Goal: Task Accomplishment & Management: Use online tool/utility

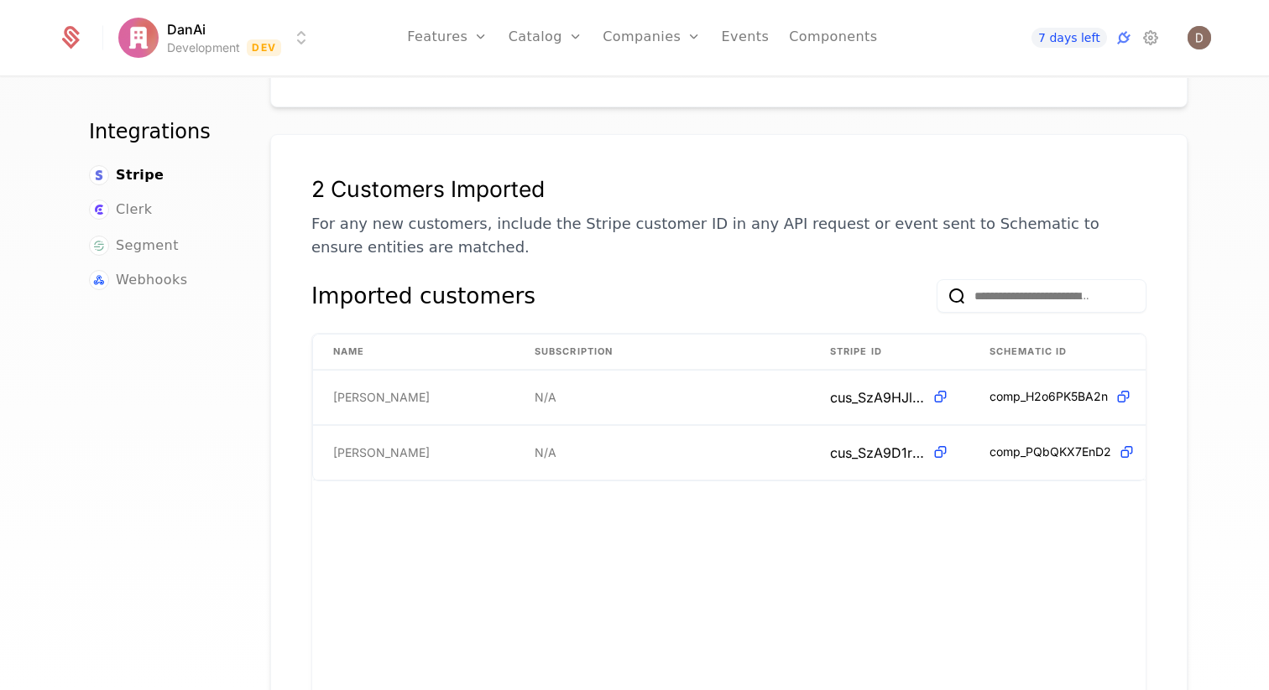
scroll to position [236, 0]
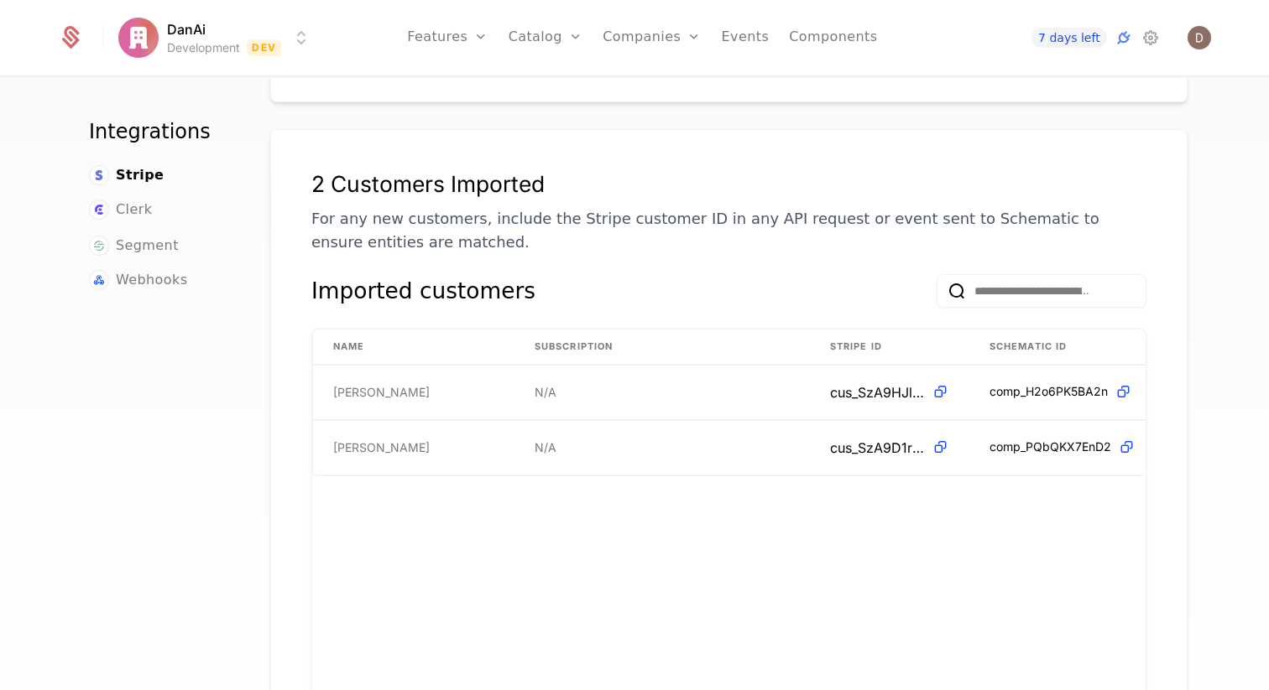
click at [195, 44] on html "DanAi Development Dev Features Features Flags Catalog Plans Add Ons Credits Con…" at bounding box center [634, 345] width 1269 height 690
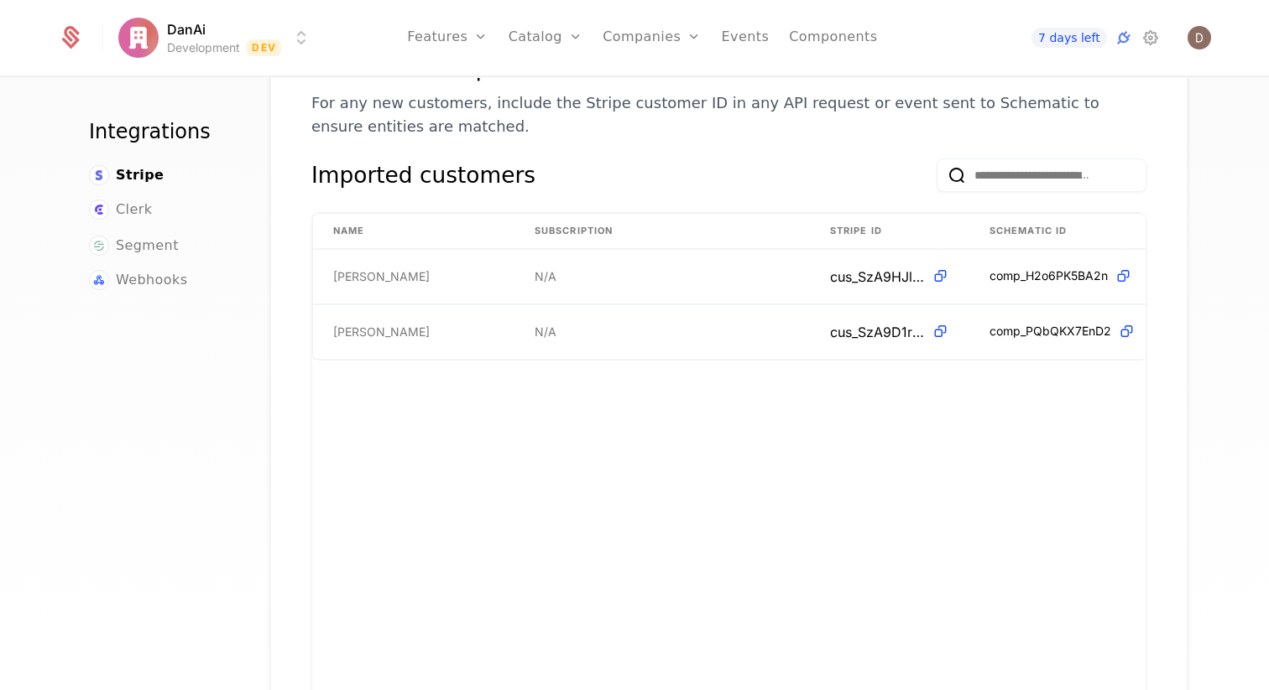
scroll to position [353, 0]
click at [128, 211] on span "Clerk" at bounding box center [134, 210] width 36 height 20
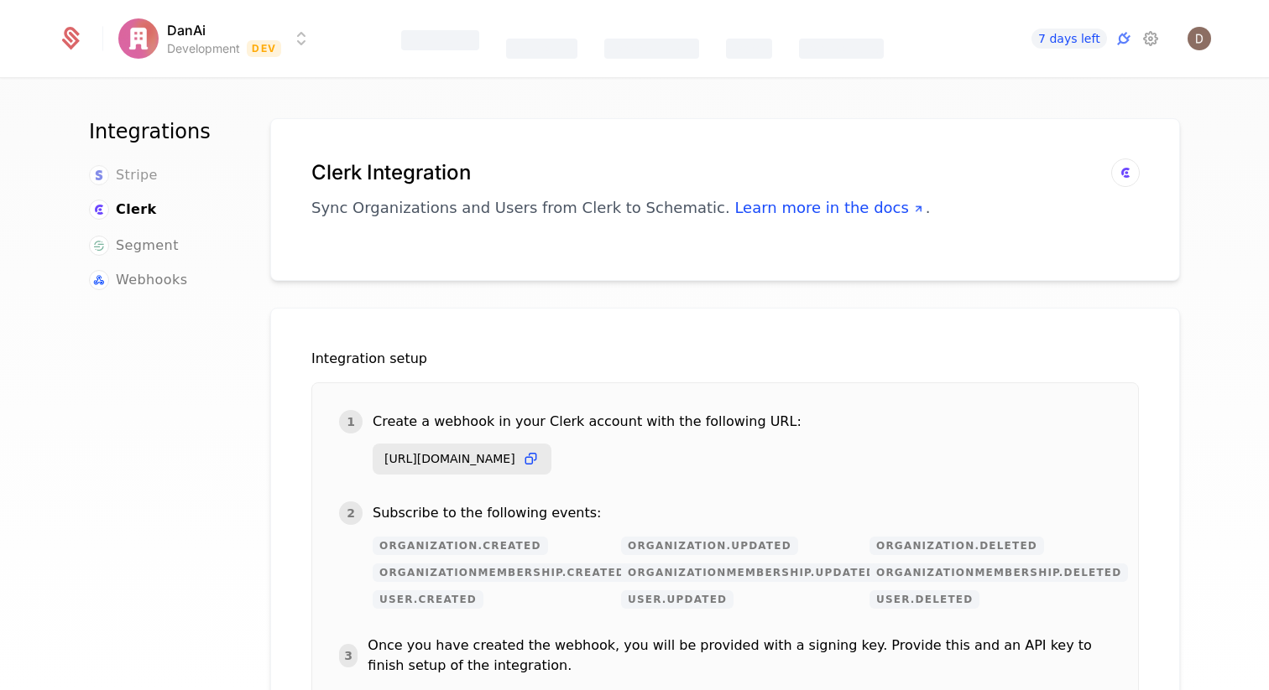
click at [139, 170] on span "Stripe" at bounding box center [137, 175] width 42 height 20
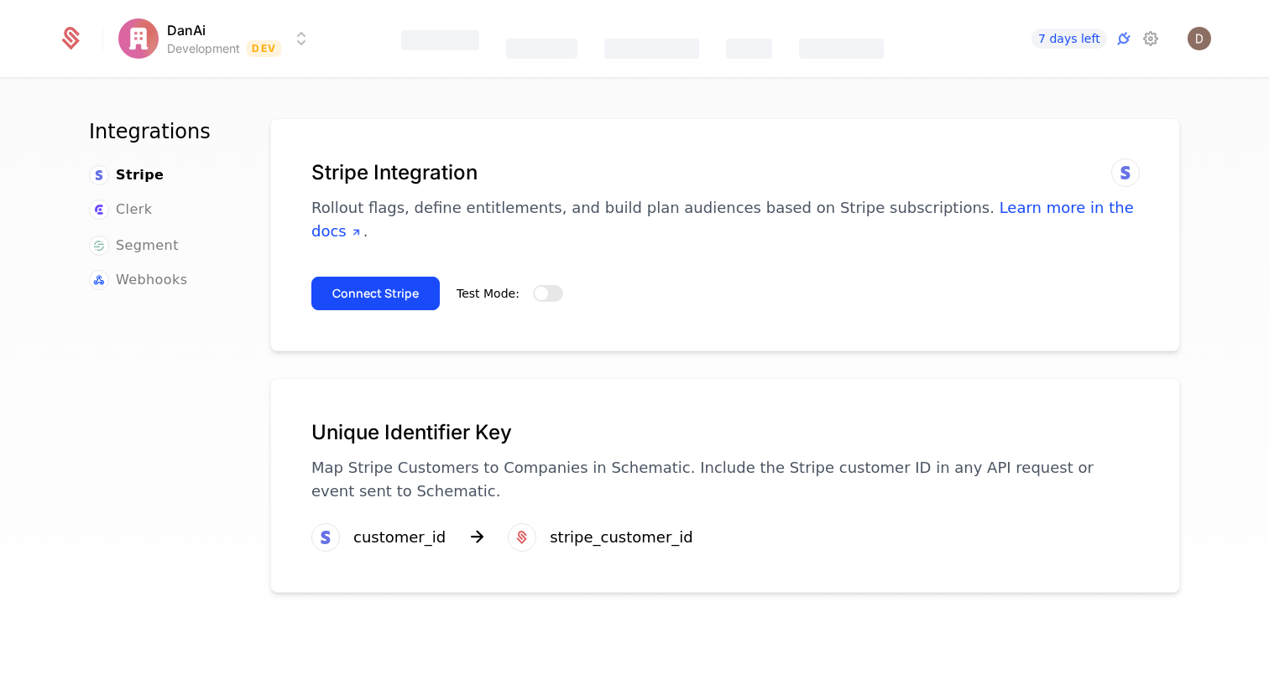
click at [162, 35] on html "DanAi Development Dev Features Catalog Companies Events Components 7 days left …" at bounding box center [634, 345] width 1269 height 690
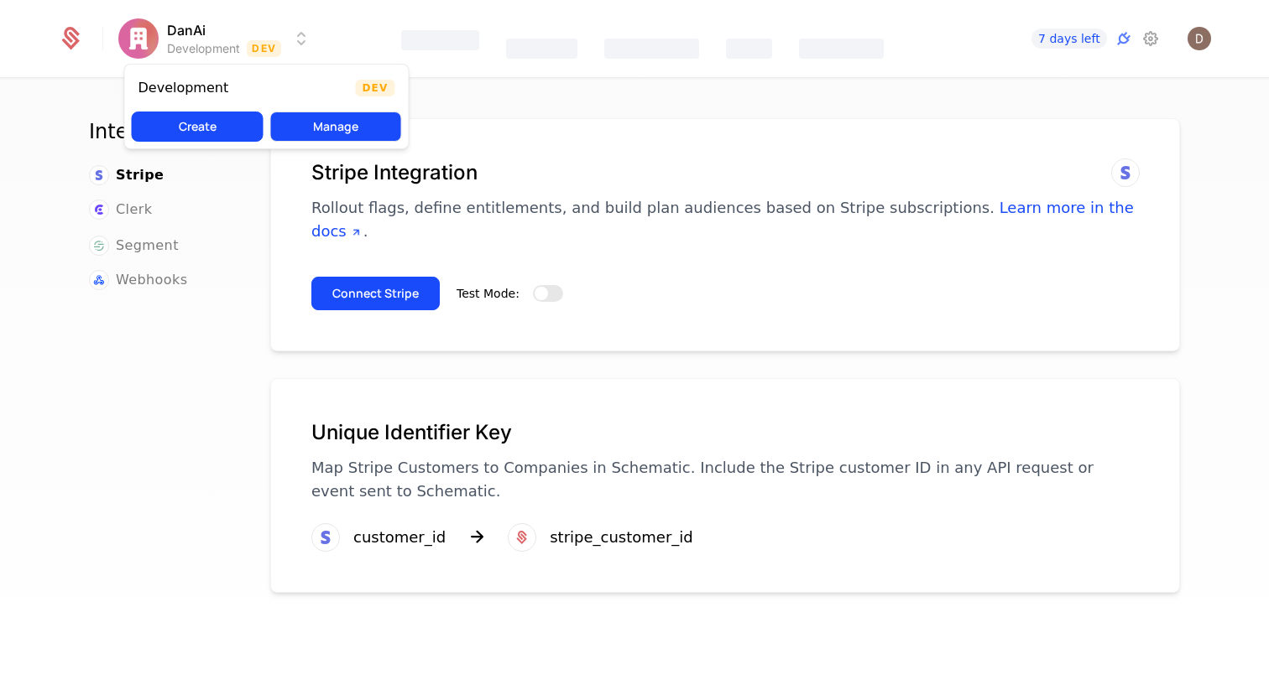
click at [355, 132] on button "Manage" at bounding box center [336, 127] width 132 height 30
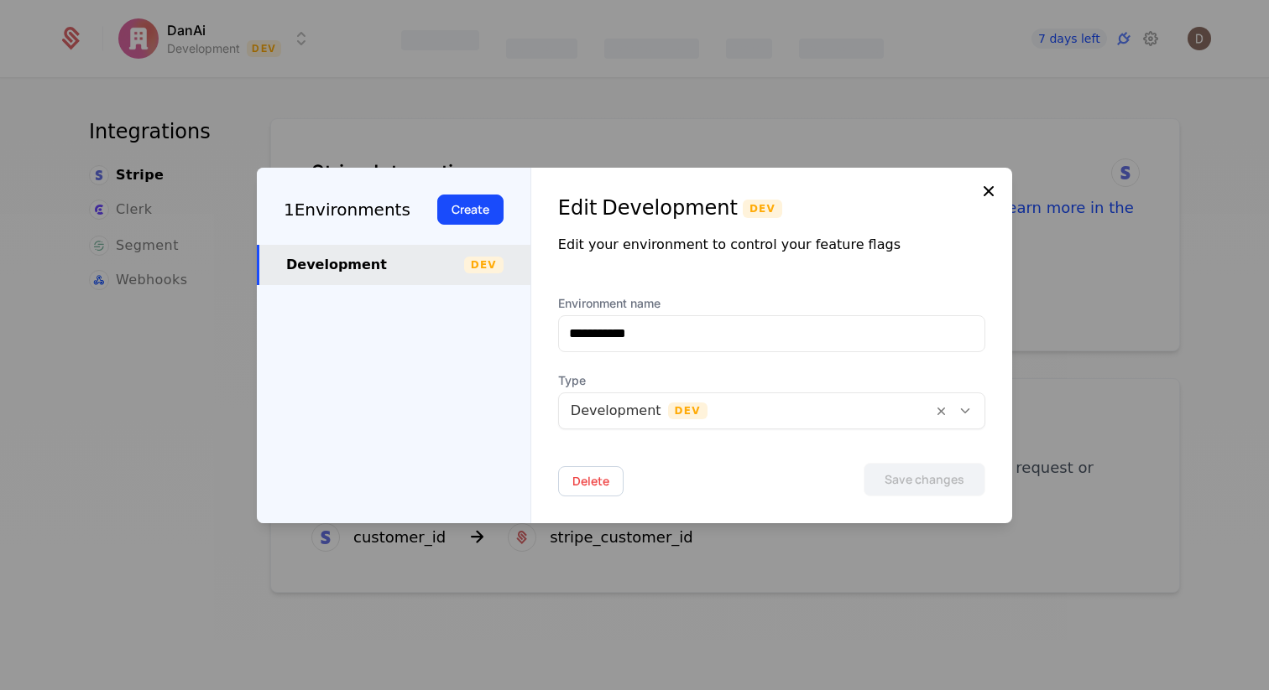
click at [983, 202] on span at bounding box center [988, 192] width 20 height 23
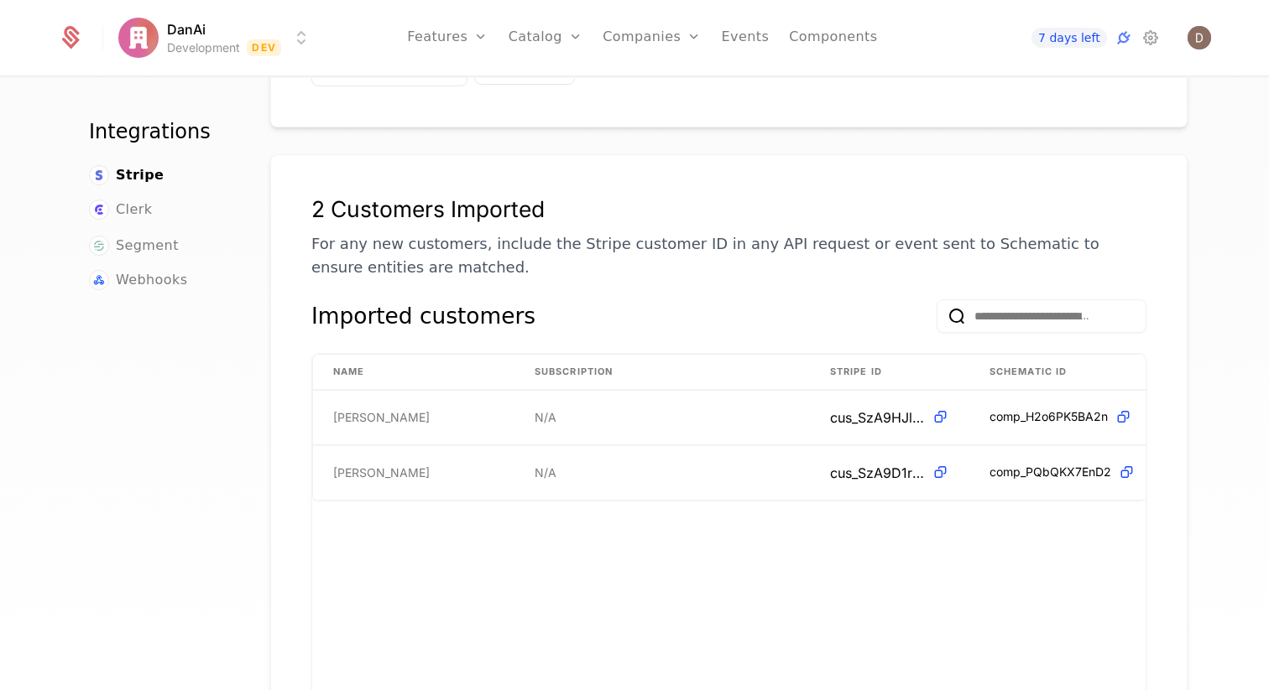
scroll to position [208, 0]
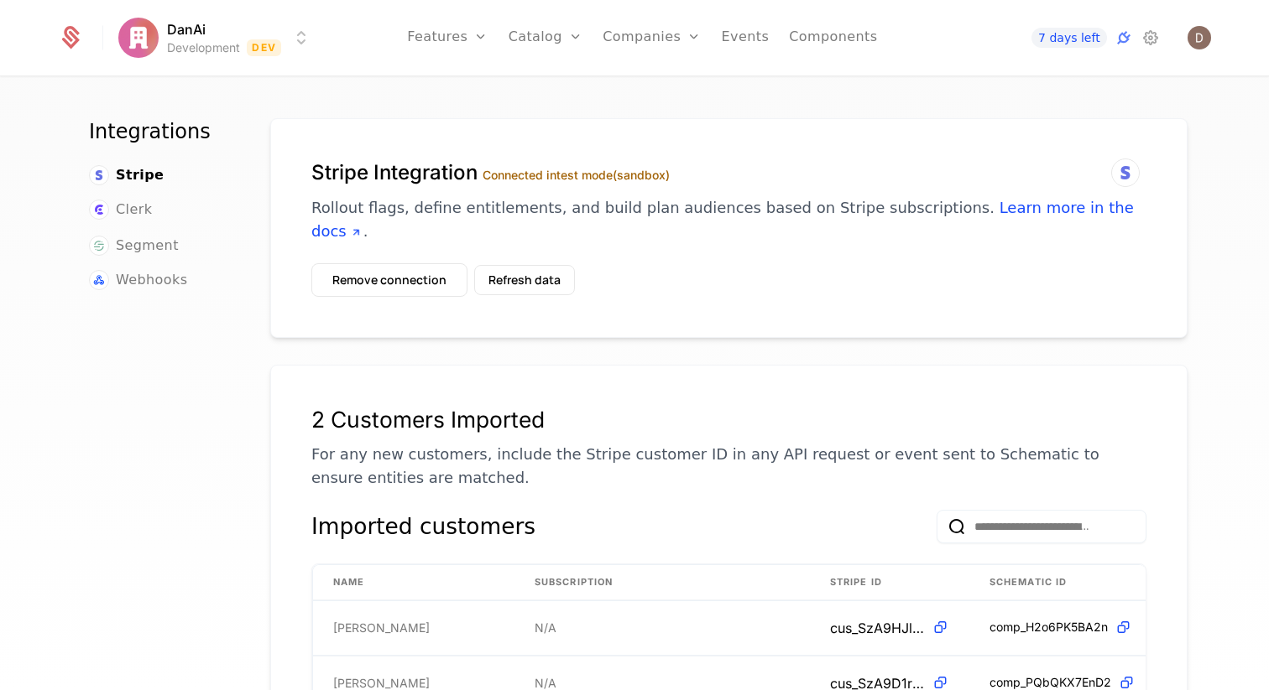
click at [182, 28] on html "DanAi Development Dev Features Features Flags Catalog Plans Add Ons Credits Con…" at bounding box center [634, 345] width 1269 height 690
click at [516, 265] on button "Refresh data" at bounding box center [524, 280] width 101 height 30
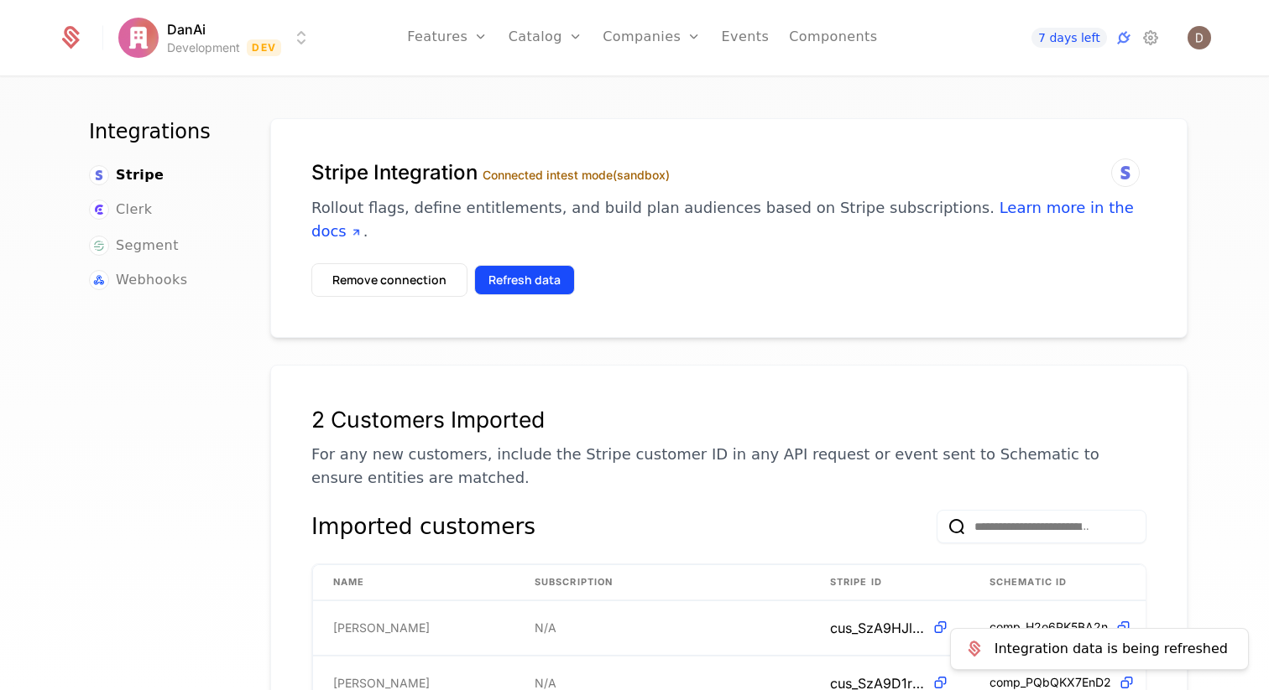
click at [516, 265] on button "Refresh data" at bounding box center [524, 280] width 101 height 30
click at [542, 265] on button "Refresh data" at bounding box center [524, 280] width 101 height 30
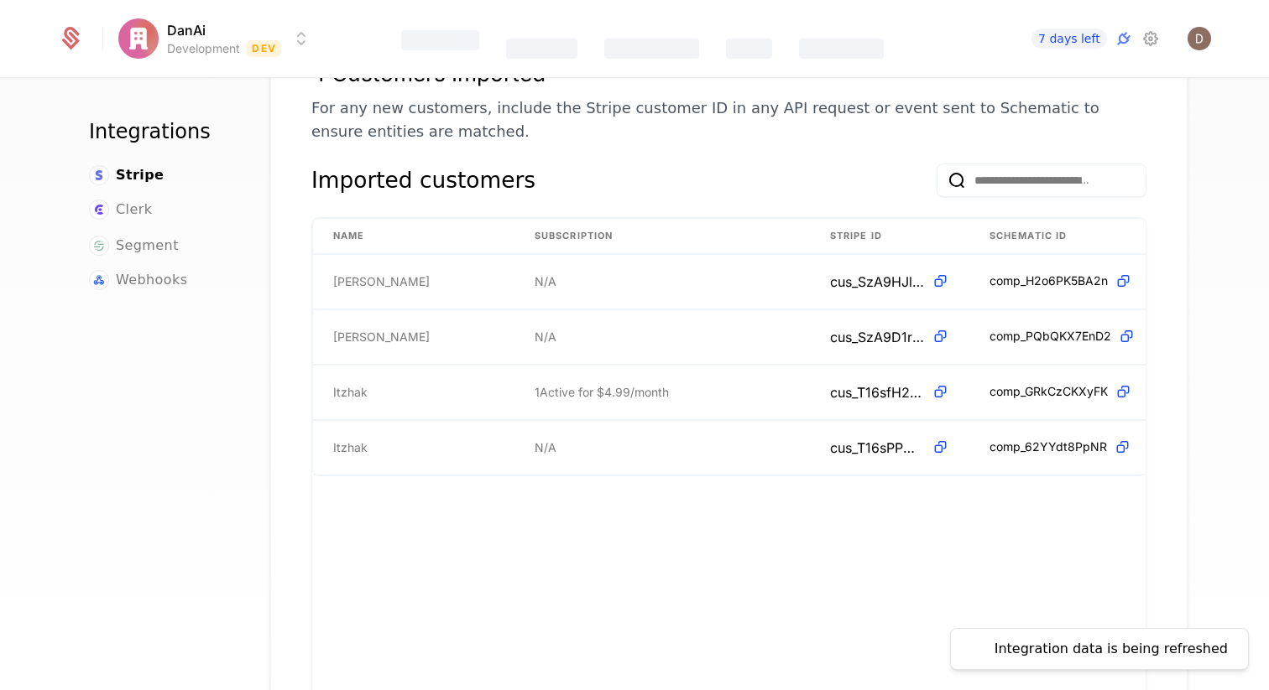
scroll to position [350, 0]
